Goal: Information Seeking & Learning: Learn about a topic

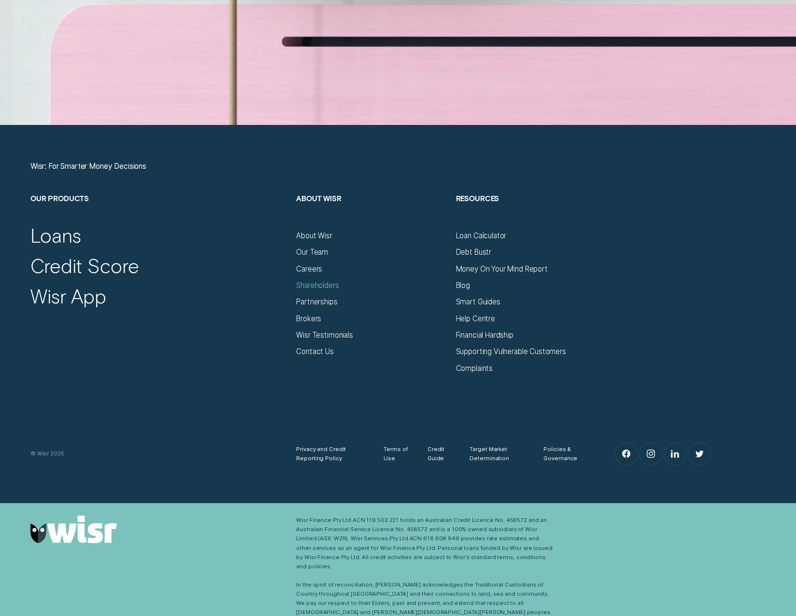
click at [311, 284] on div "Shareholders" at bounding box center [317, 285] width 42 height 9
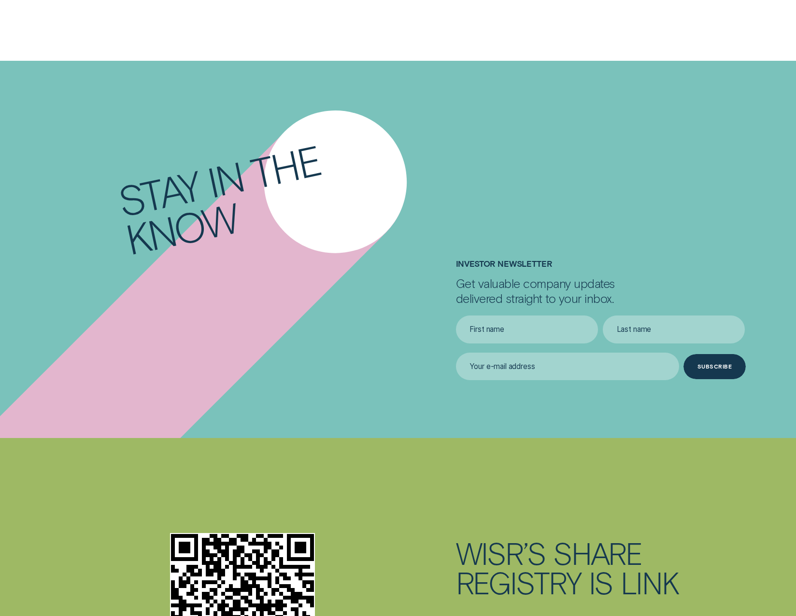
scroll to position [2406, 0]
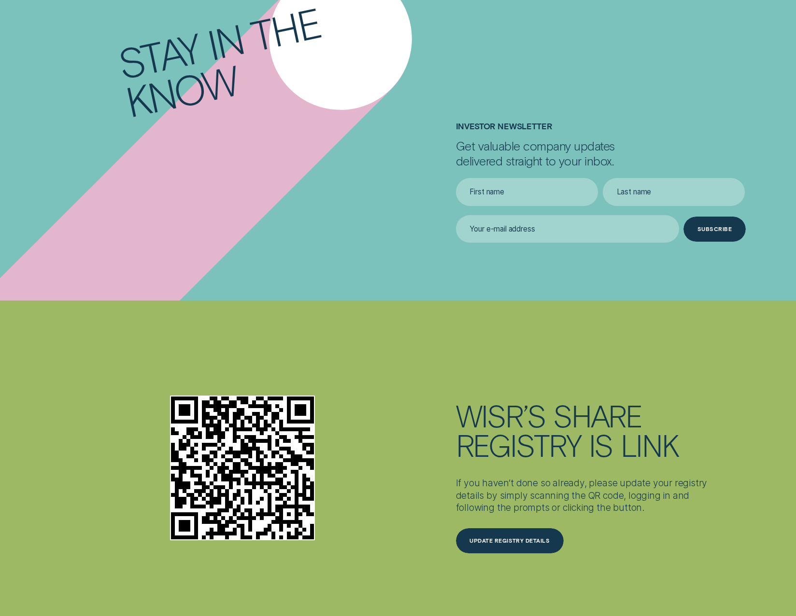
click at [402, 190] on div "Investor Newsletter Get valuable company updates delivered straight to your inb…" at bounding box center [397, 182] width 743 height 121
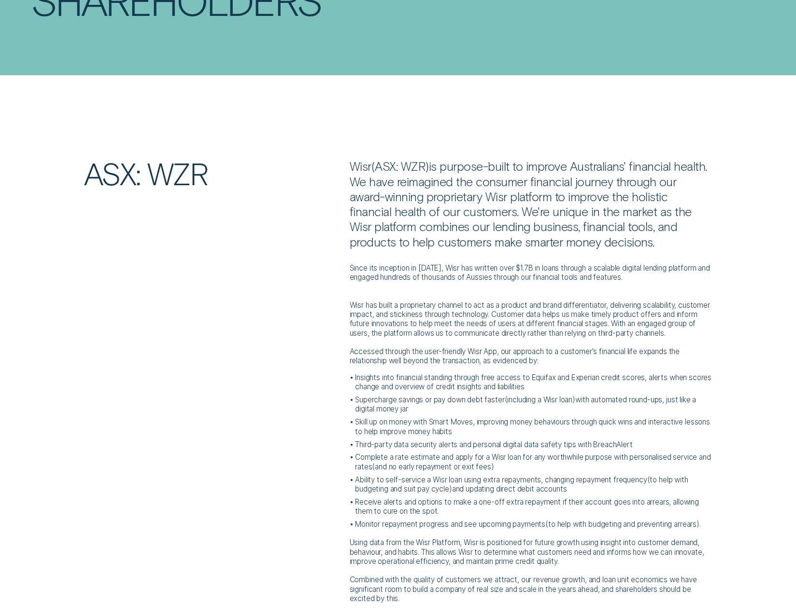
scroll to position [145, 0]
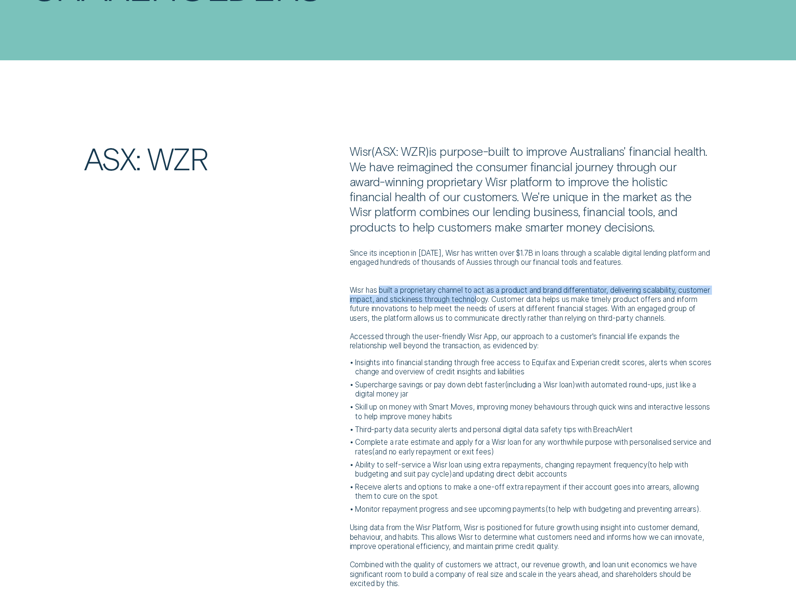
drag, startPoint x: 386, startPoint y: 290, endPoint x: 514, endPoint y: 297, distance: 128.1
click at [514, 297] on p "Wisr has built a proprietary channel to act as a product and brand differentiat…" at bounding box center [530, 300] width 363 height 46
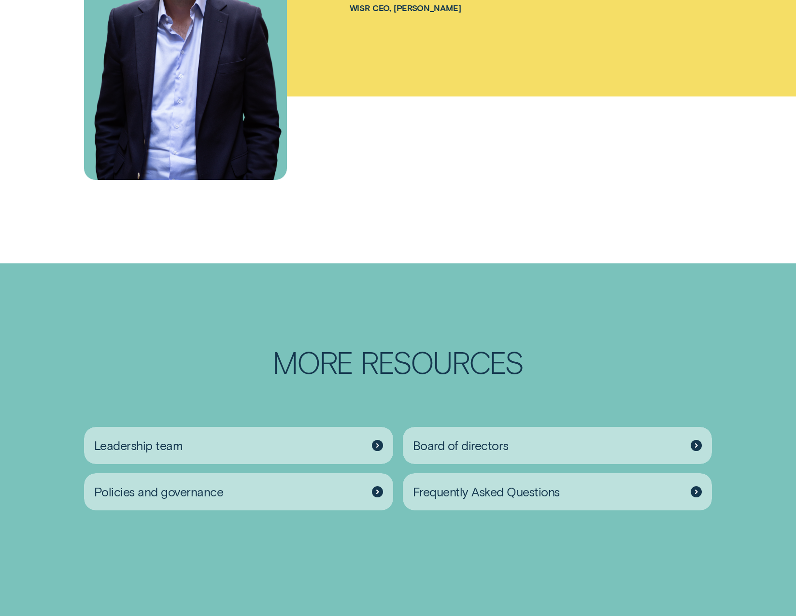
scroll to position [1207, 0]
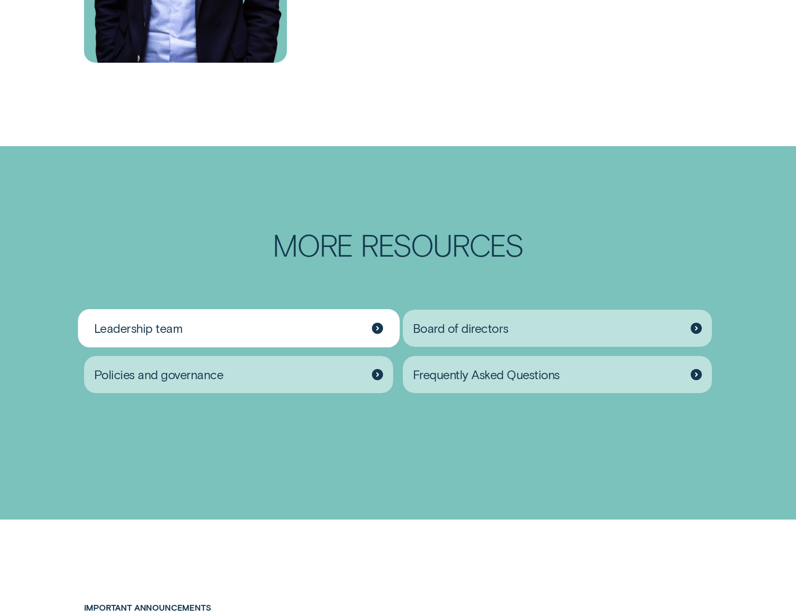
click at [258, 347] on div "Leadership team" at bounding box center [238, 328] width 309 height 37
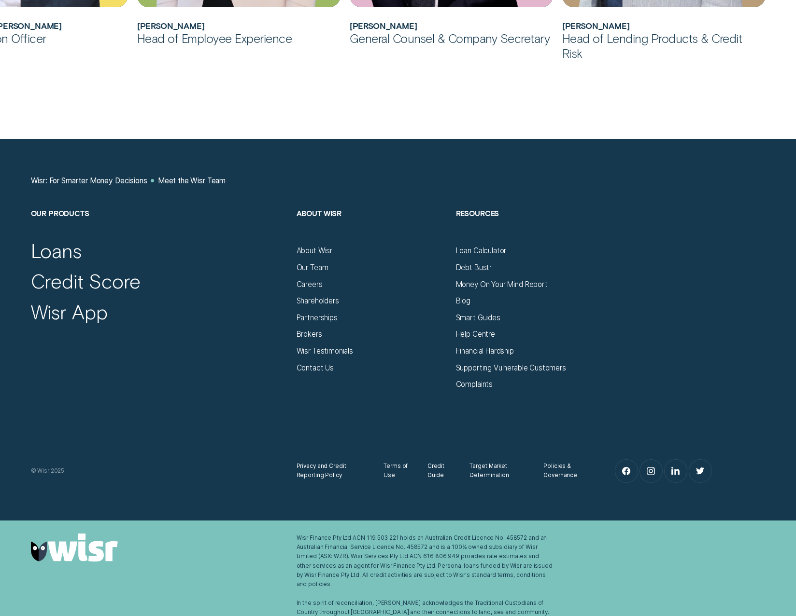
scroll to position [1107, 0]
